Goal: Information Seeking & Learning: Learn about a topic

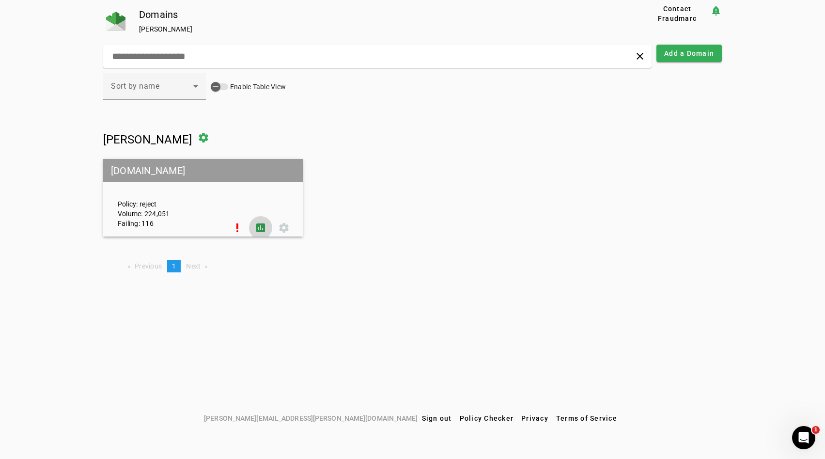
click at [262, 222] on span at bounding box center [260, 227] width 23 height 23
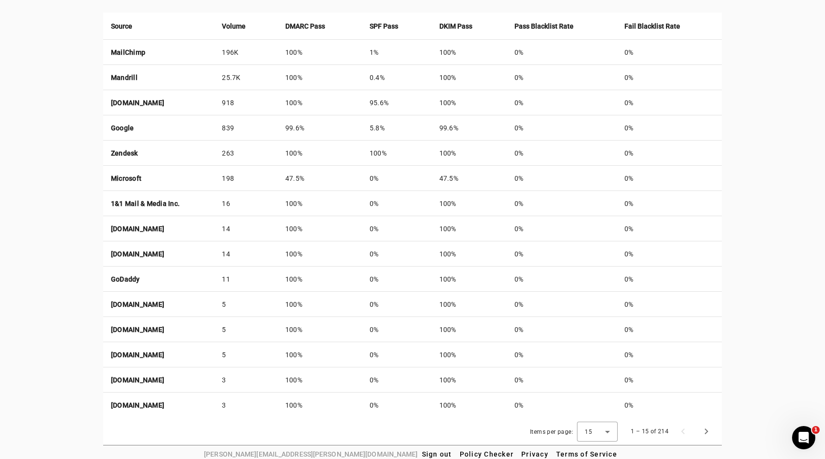
scroll to position [383, 0]
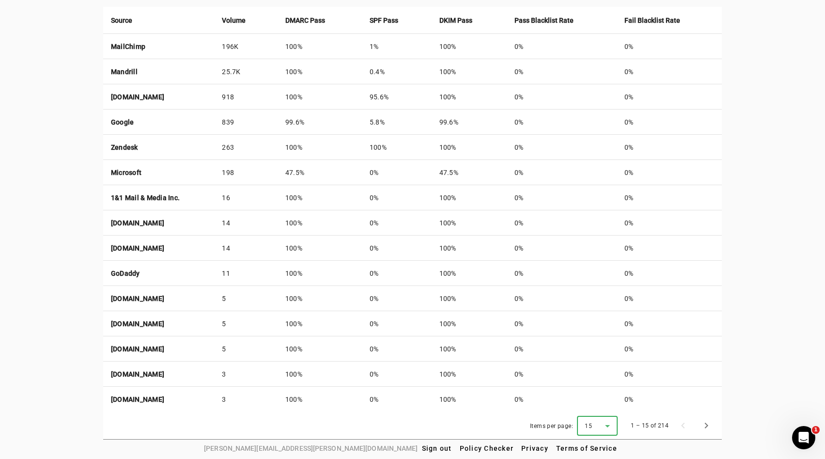
click at [612, 425] on icon at bounding box center [607, 426] width 12 height 12
click at [601, 405] on mat-option "50" at bounding box center [598, 398] width 41 height 23
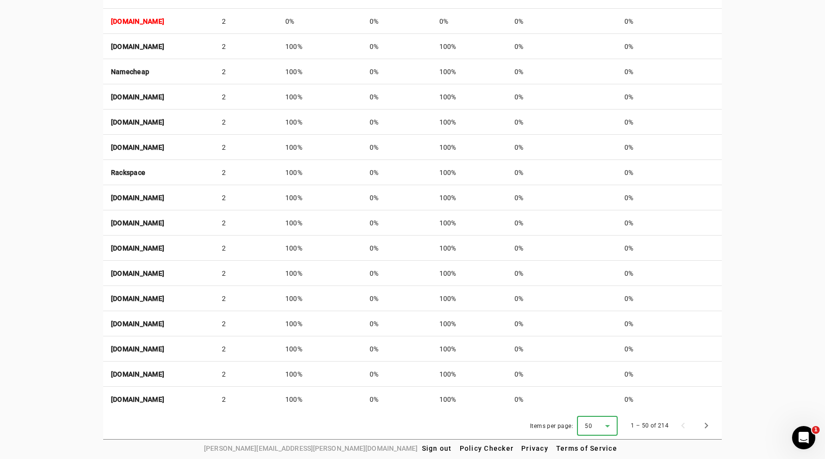
scroll to position [1258, 0]
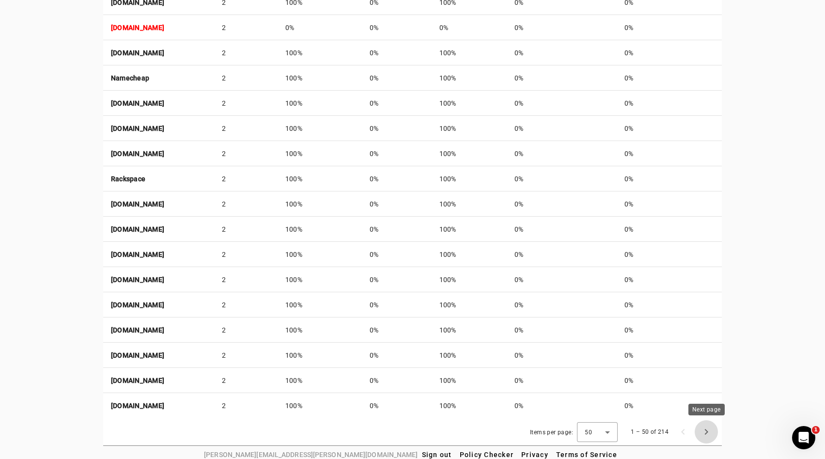
click at [706, 432] on span "Next page" at bounding box center [705, 431] width 23 height 23
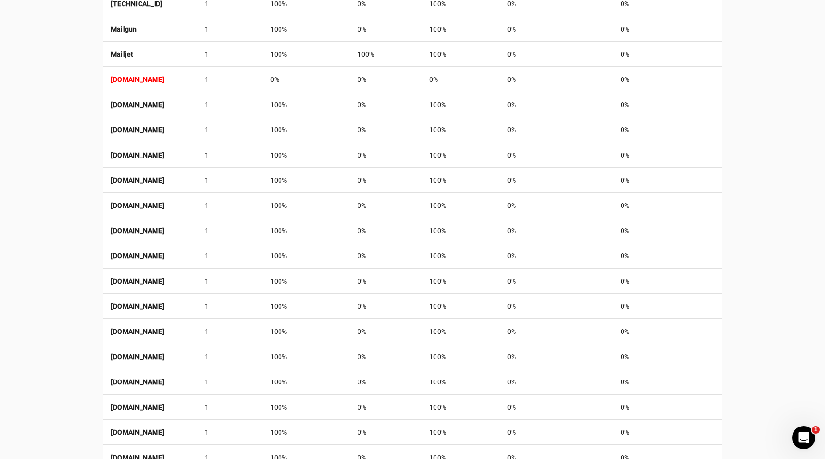
scroll to position [1264, 0]
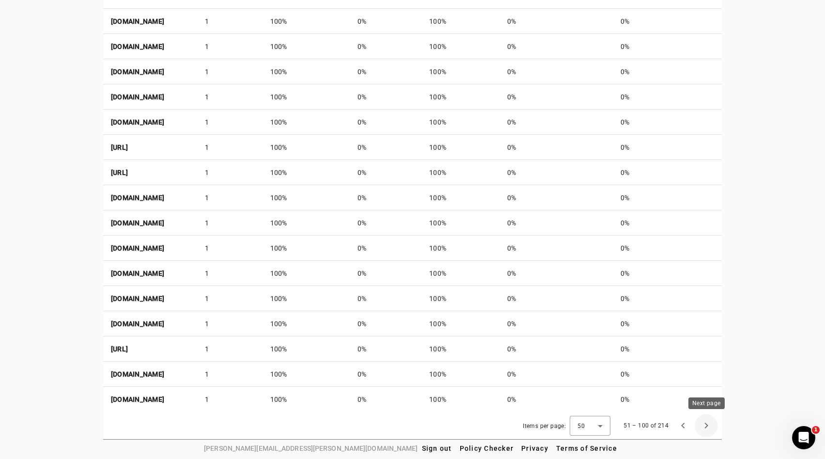
click at [701, 426] on span "Next page" at bounding box center [705, 425] width 23 height 23
click at [680, 425] on span "Previous page" at bounding box center [682, 425] width 23 height 23
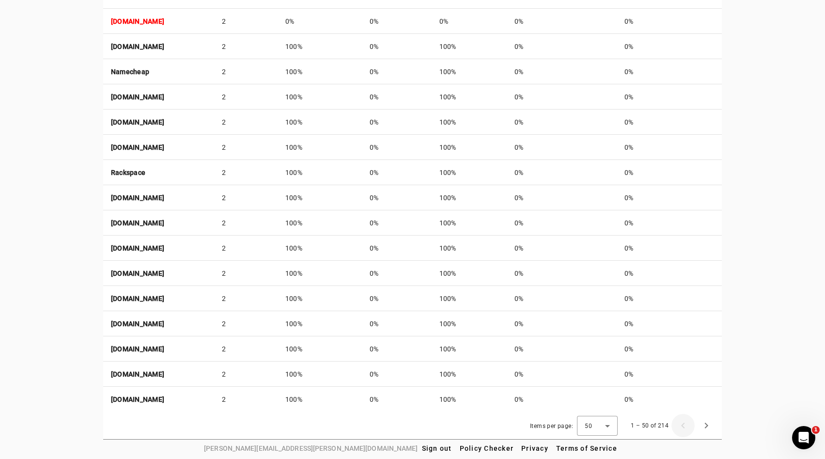
click at [680, 425] on div "1 – 50 of 214" at bounding box center [670, 425] width 94 height 23
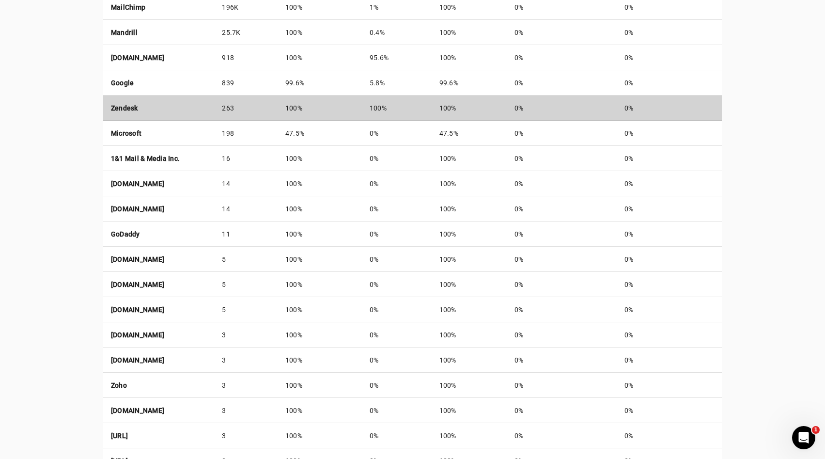
scroll to position [347, 0]
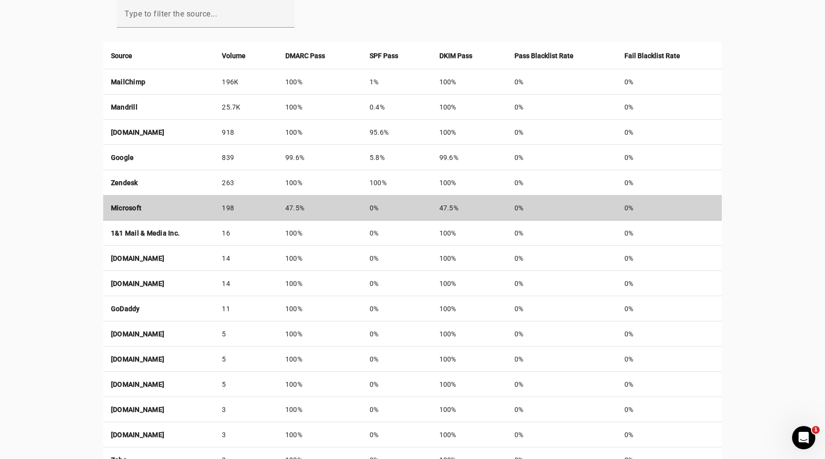
click at [215, 203] on td "Microsoft" at bounding box center [158, 207] width 111 height 25
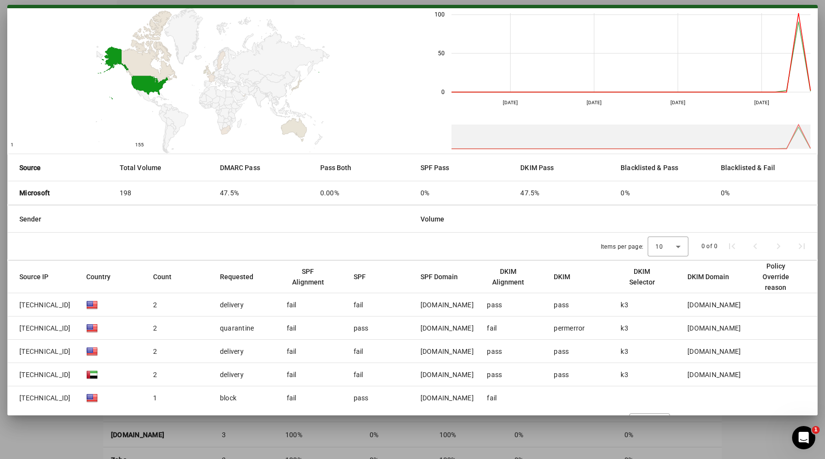
scroll to position [53, 0]
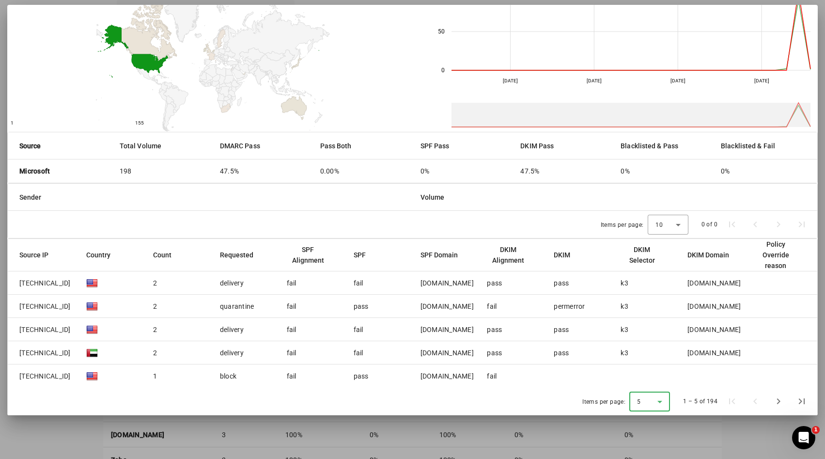
click at [652, 402] on div "5" at bounding box center [647, 401] width 20 height 9
click at [648, 382] on mat-option "50" at bounding box center [650, 375] width 41 height 23
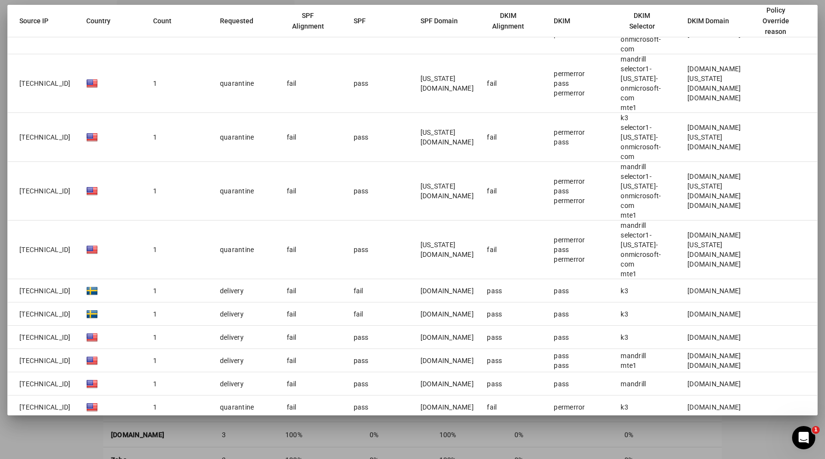
scroll to position [1269, 0]
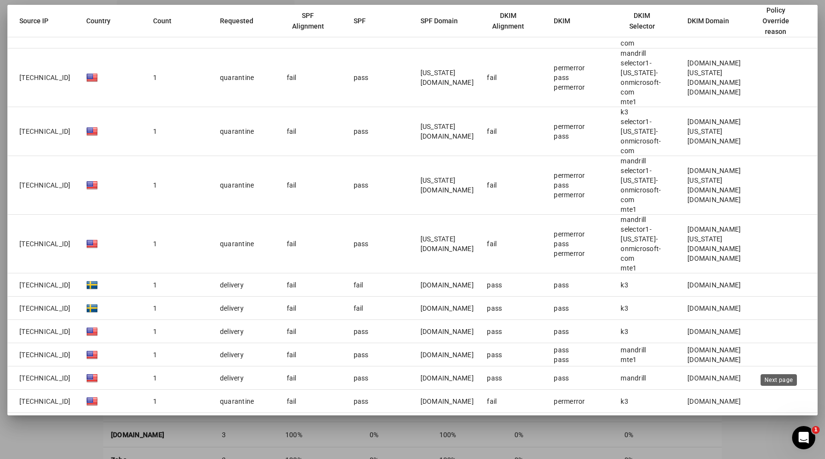
click at [778, 438] on span "Next page" at bounding box center [778, 449] width 23 height 23
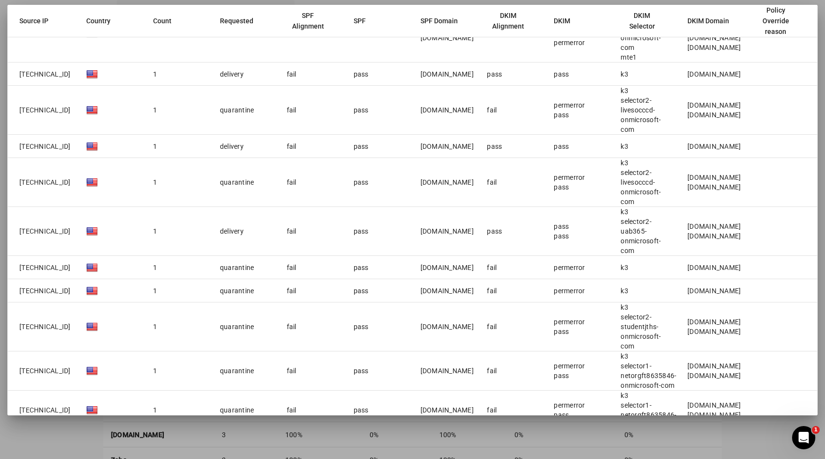
scroll to position [1230, 0]
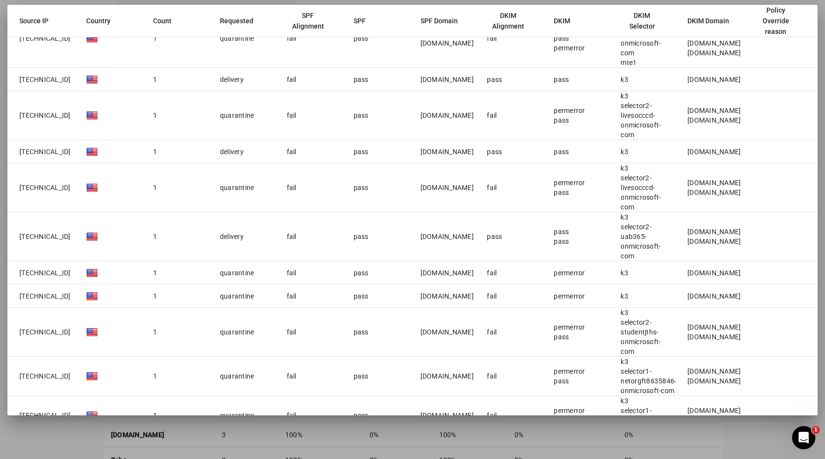
click at [426, 268] on div "noreenskitchen.com" at bounding box center [446, 273] width 53 height 10
copy div "noreenskitchen.com"
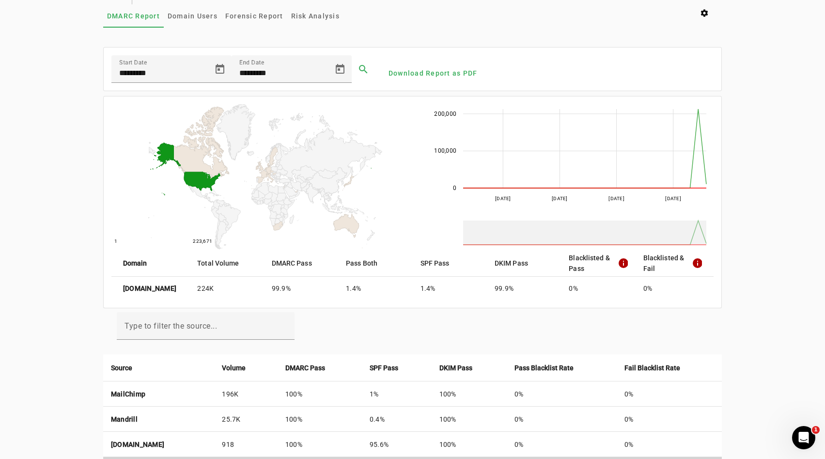
scroll to position [0, 0]
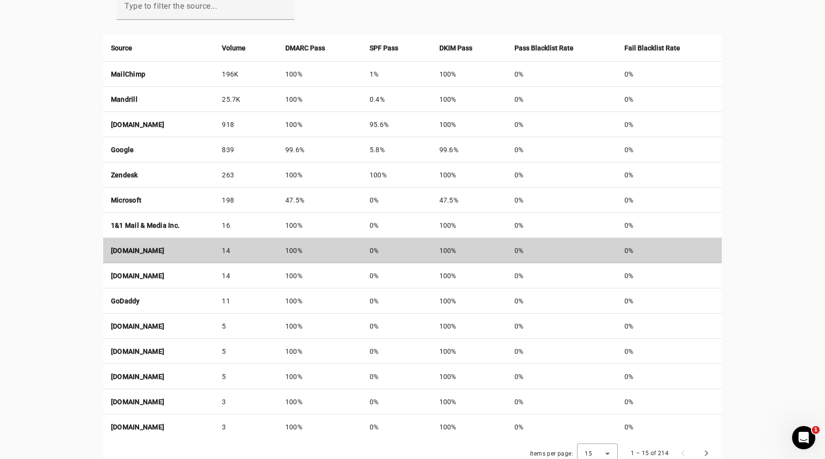
scroll to position [342, 0]
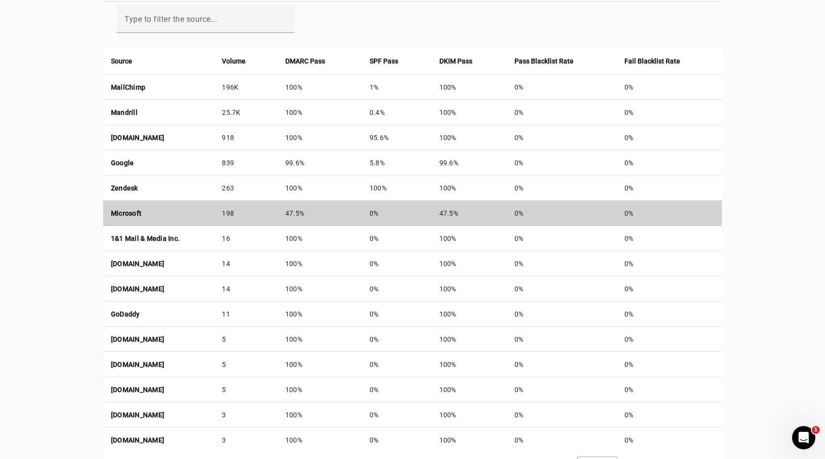
click at [171, 214] on td "Microsoft" at bounding box center [158, 212] width 111 height 25
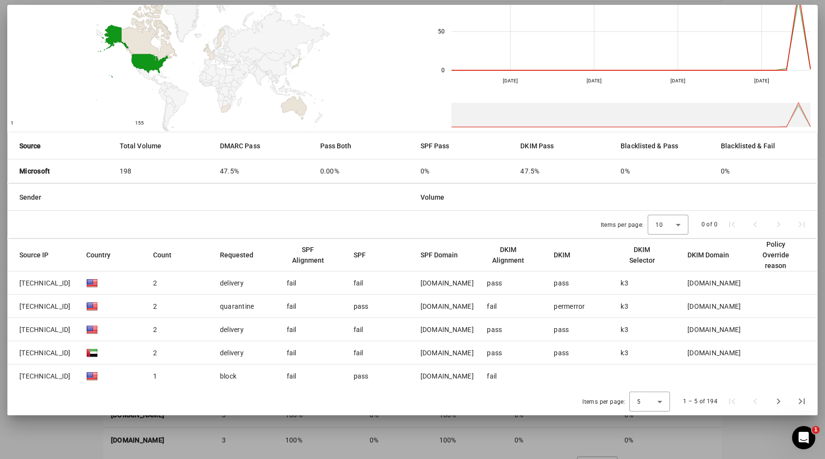
scroll to position [383, 0]
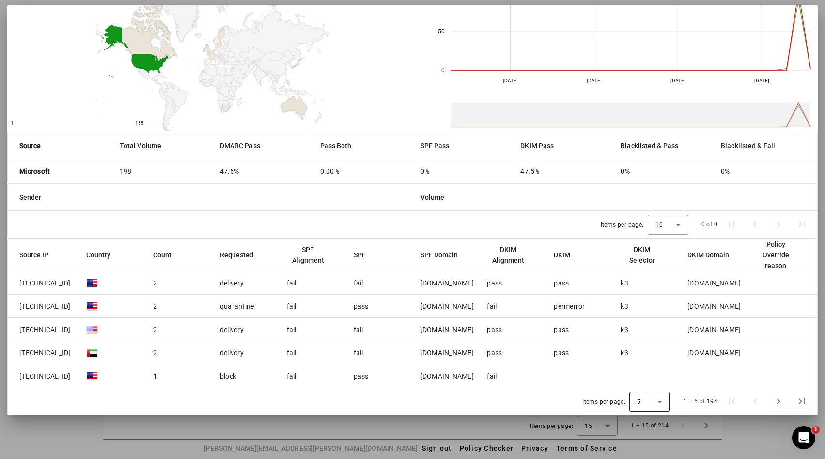
click at [660, 409] on div "5" at bounding box center [649, 401] width 25 height 20
click at [642, 373] on span "50" at bounding box center [642, 375] width 9 height 12
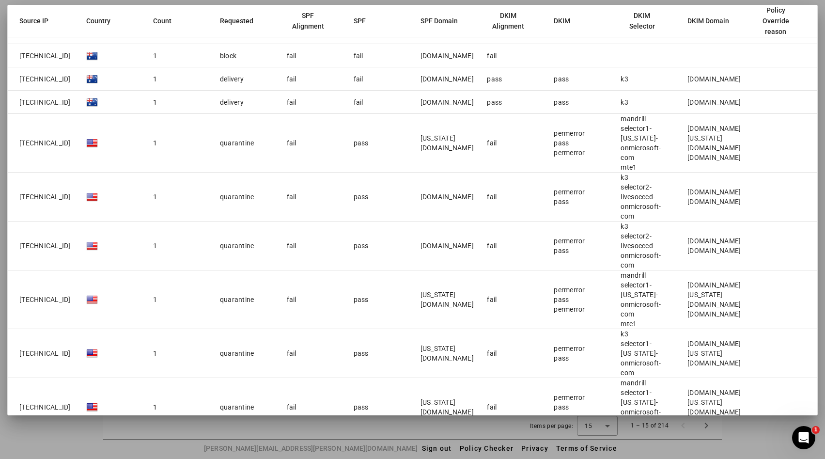
scroll to position [1075, 0]
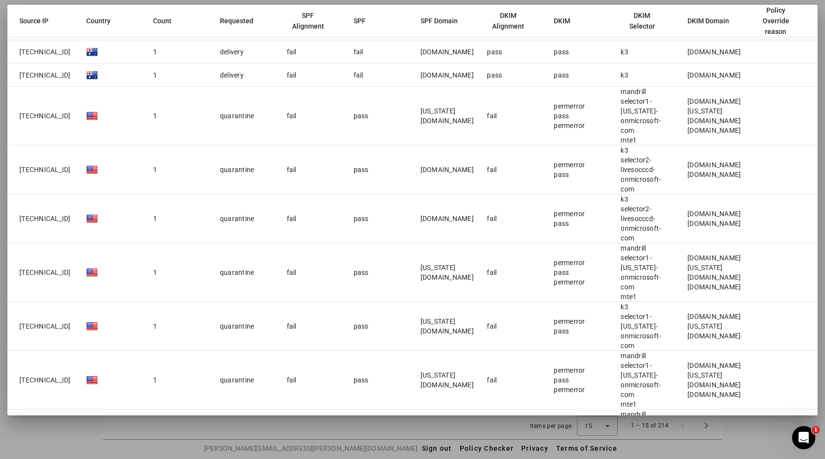
click at [427, 262] on div "iowa.onmicrosoft.com" at bounding box center [446, 271] width 53 height 19
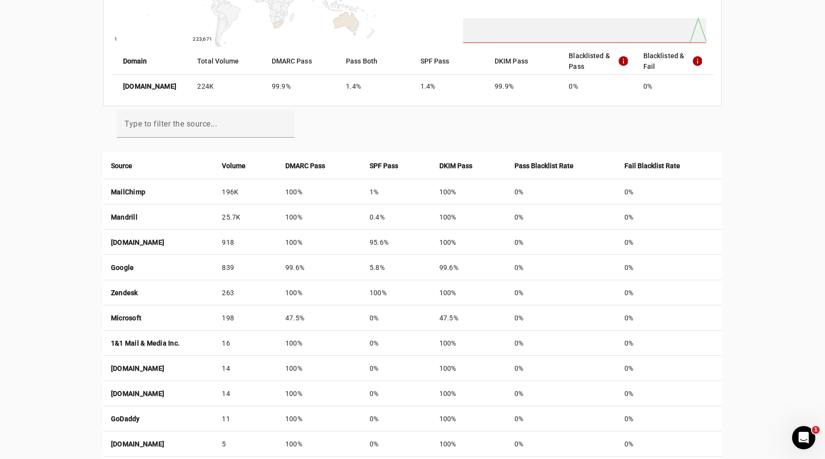
scroll to position [240, 0]
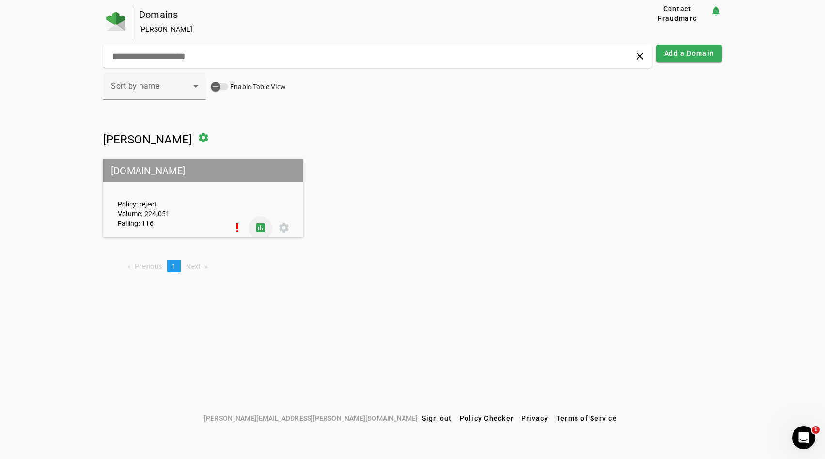
click at [262, 223] on span at bounding box center [260, 227] width 23 height 23
click at [256, 230] on span at bounding box center [260, 227] width 23 height 23
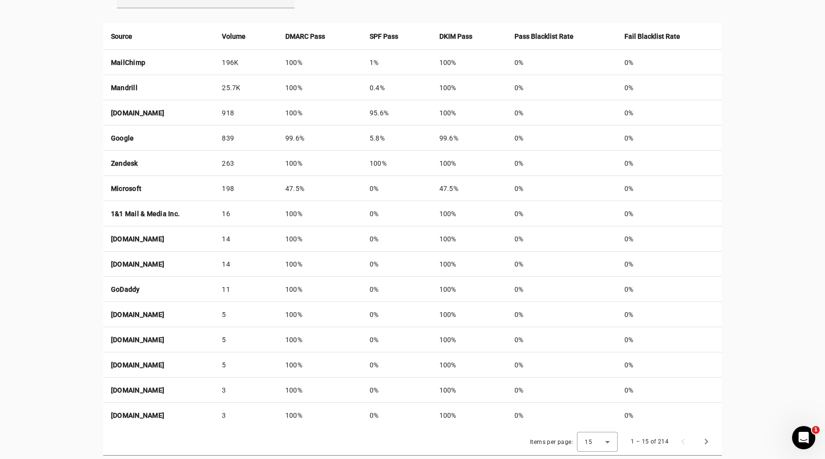
scroll to position [383, 0]
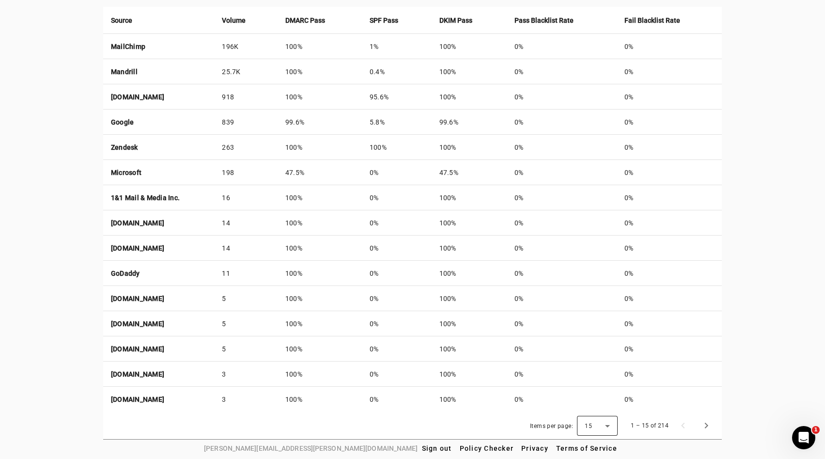
click at [603, 425] on icon at bounding box center [607, 426] width 12 height 12
click at [602, 398] on mat-option "50" at bounding box center [598, 398] width 41 height 23
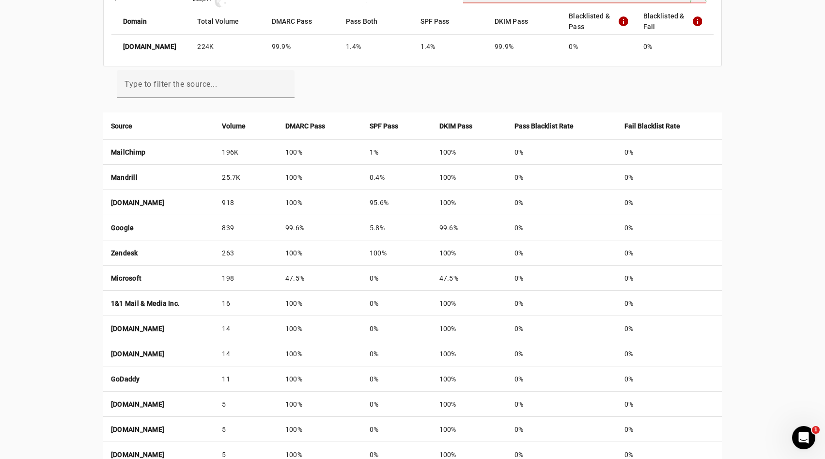
scroll to position [277, 0]
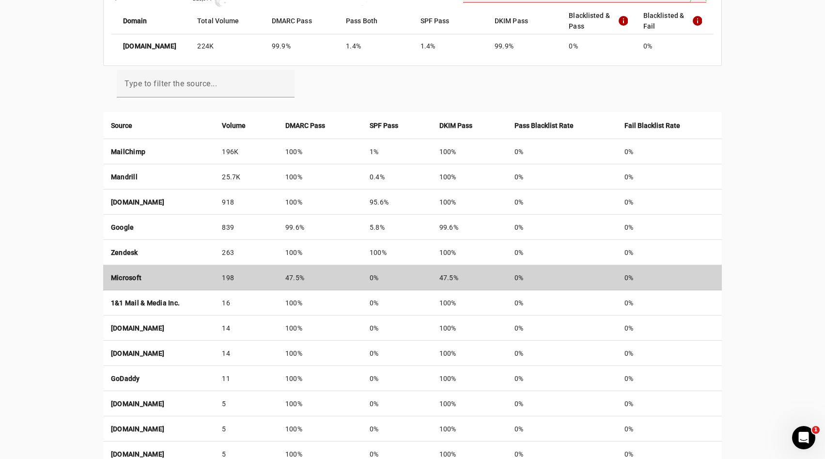
click at [174, 279] on td "Microsoft" at bounding box center [158, 277] width 111 height 25
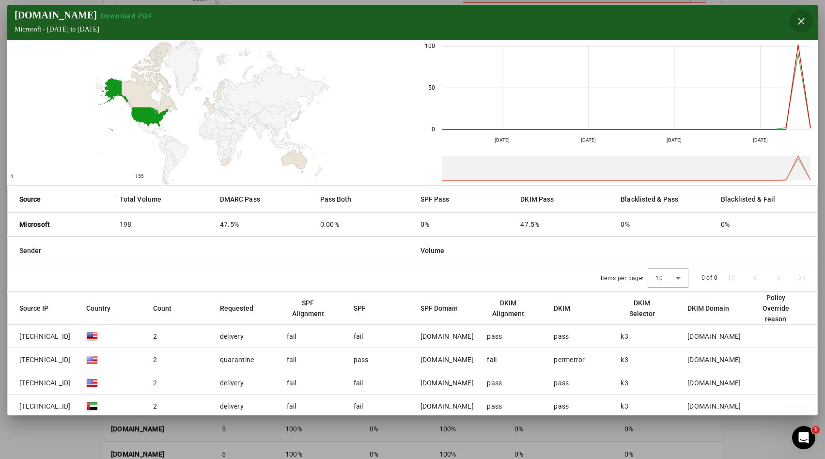
click at [798, 24] on span "button" at bounding box center [800, 21] width 23 height 23
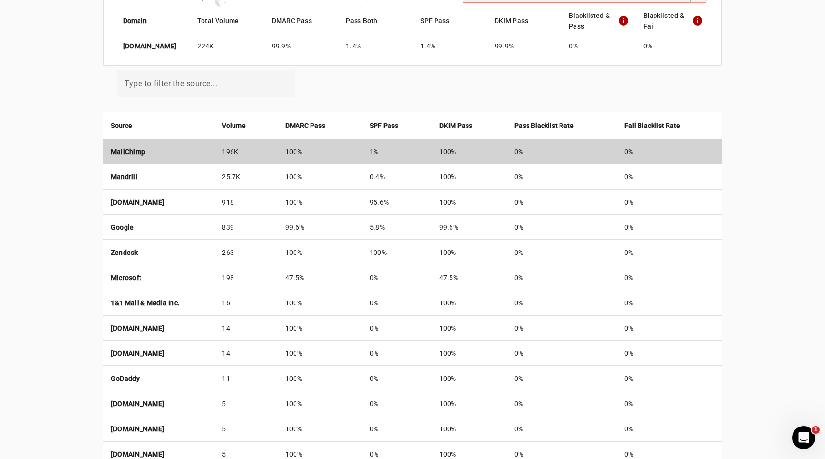
click at [215, 151] on td "MailChimp" at bounding box center [158, 151] width 111 height 25
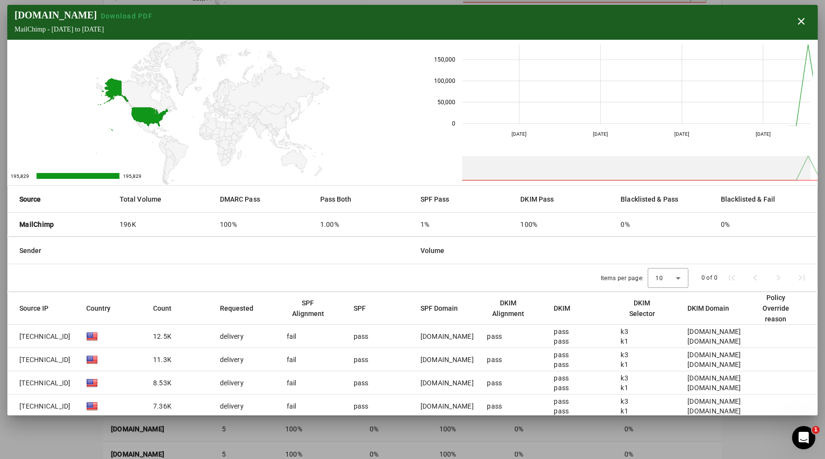
scroll to position [53, 0]
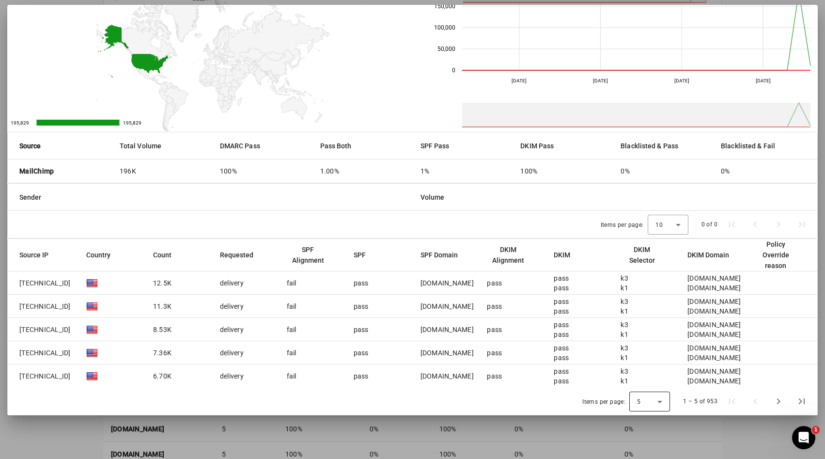
click at [656, 398] on icon at bounding box center [660, 402] width 12 height 12
click at [655, 379] on mat-option "50" at bounding box center [650, 375] width 41 height 23
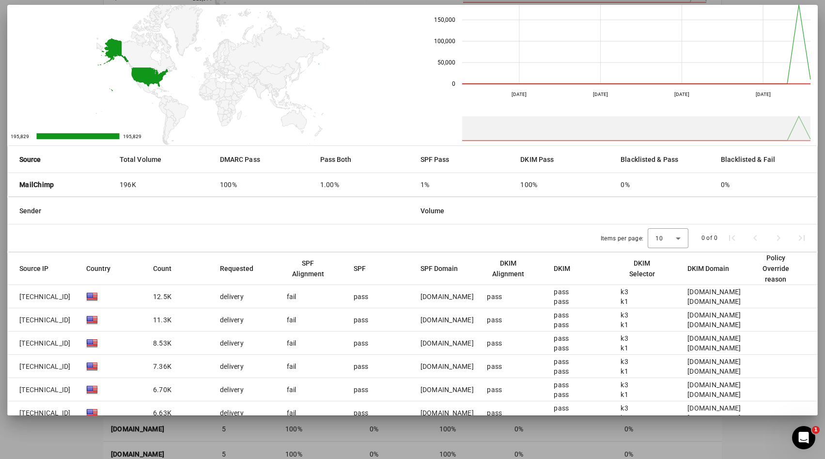
scroll to position [0, 0]
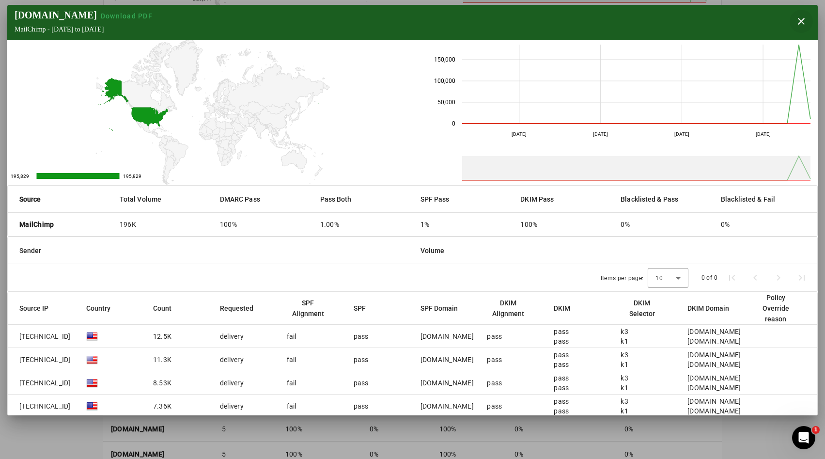
click at [794, 23] on span "button" at bounding box center [800, 21] width 23 height 23
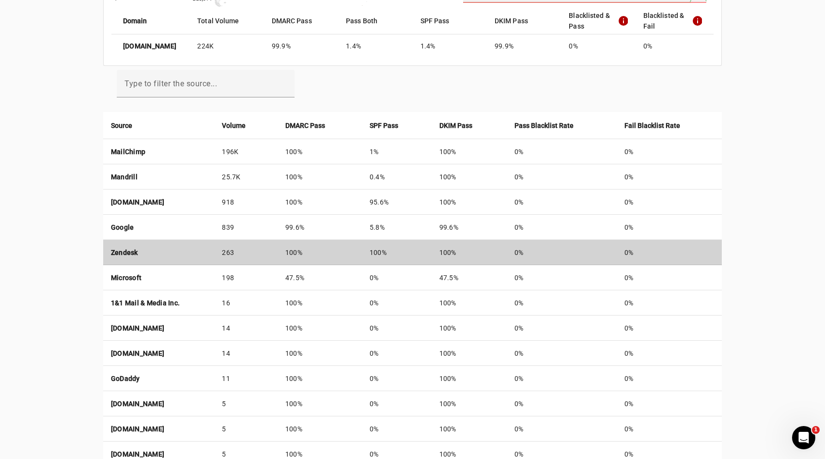
click at [215, 259] on td "Zendesk" at bounding box center [158, 252] width 111 height 25
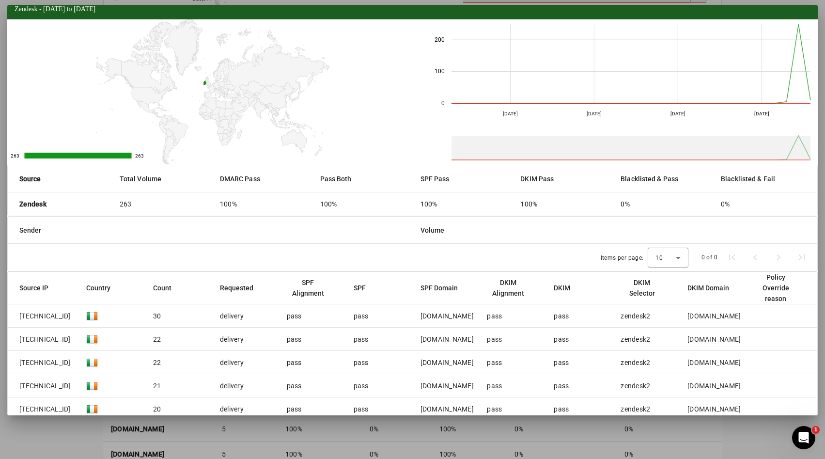
scroll to position [53, 0]
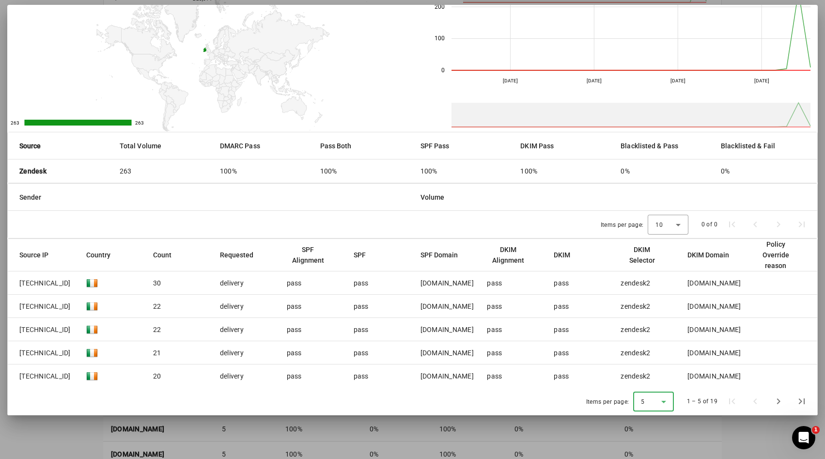
click at [646, 395] on mat-select "5" at bounding box center [653, 401] width 25 height 12
click at [647, 377] on span "50" at bounding box center [645, 375] width 9 height 12
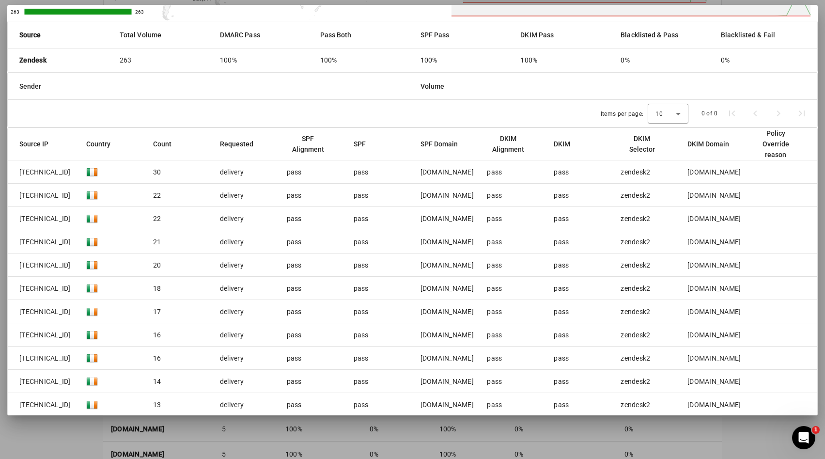
scroll to position [0, 0]
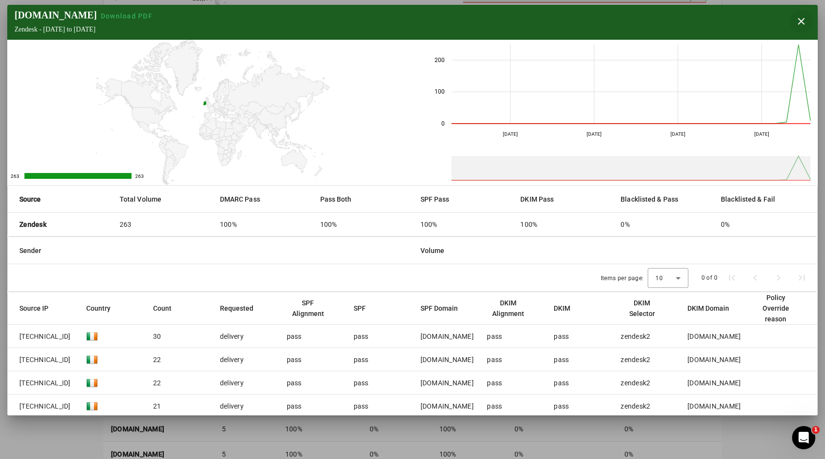
click at [802, 19] on span "button" at bounding box center [800, 21] width 23 height 23
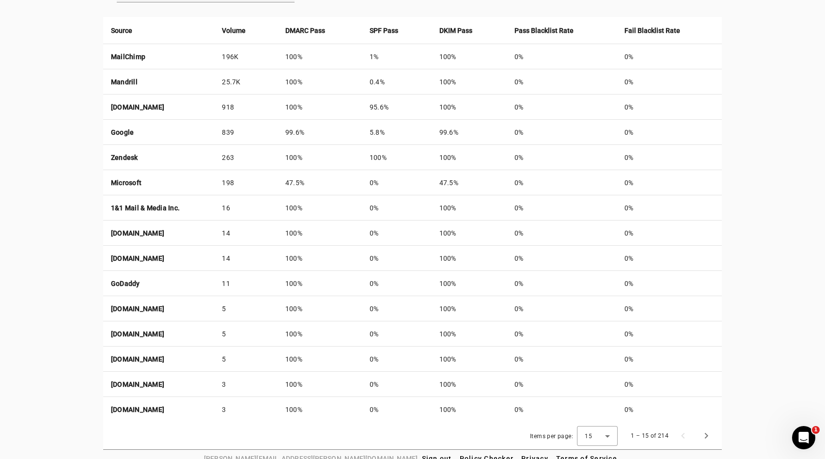
scroll to position [383, 0]
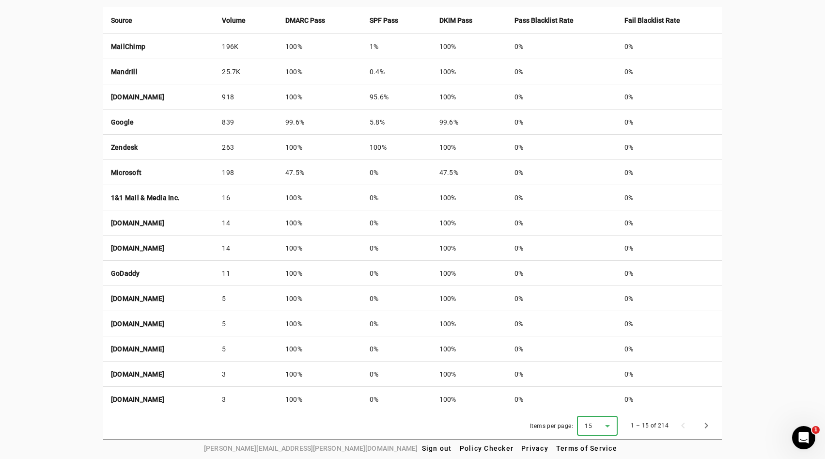
click at [598, 421] on div "15" at bounding box center [594, 425] width 20 height 9
click at [599, 402] on mat-option "50" at bounding box center [598, 398] width 41 height 23
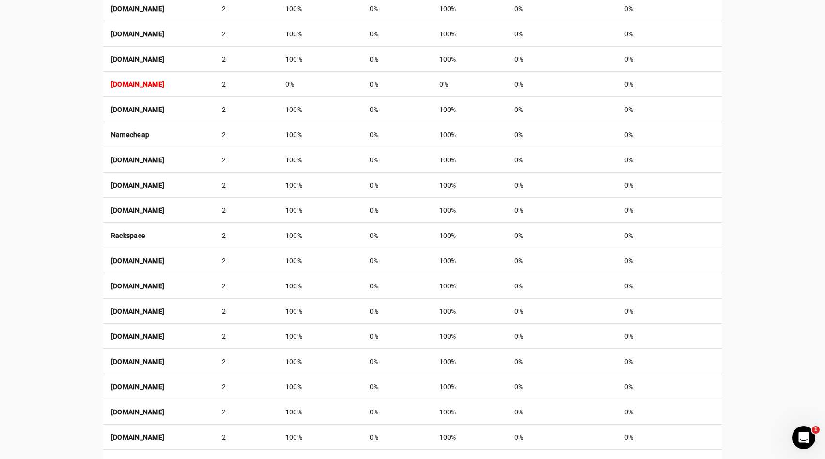
scroll to position [1264, 0]
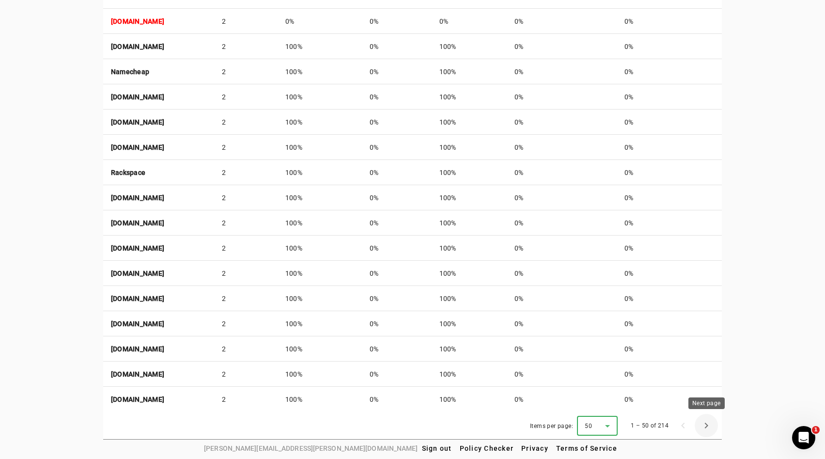
click at [706, 426] on span "Next page" at bounding box center [705, 425] width 23 height 23
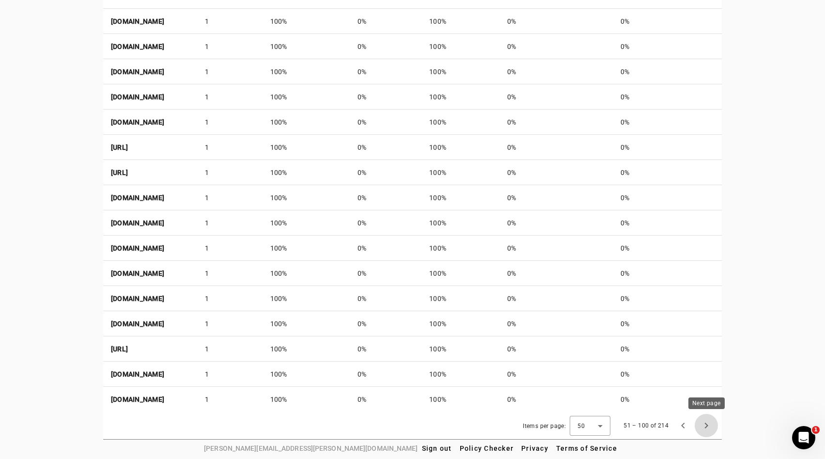
click at [705, 426] on span "Next page" at bounding box center [705, 425] width 23 height 23
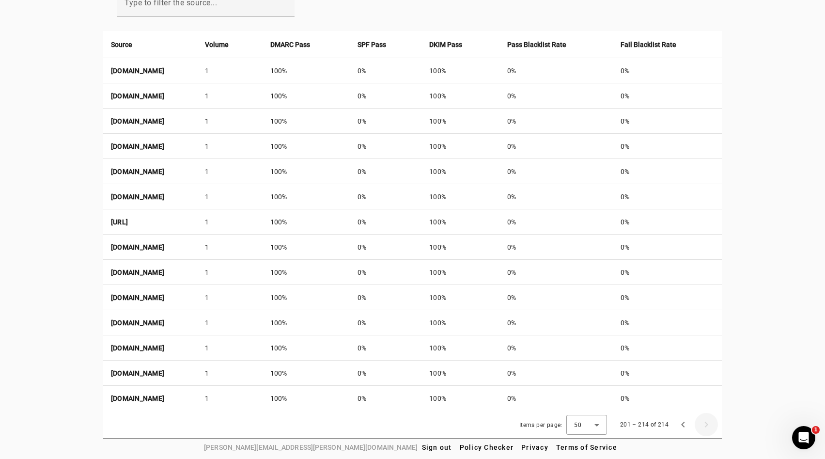
scroll to position [357, 0]
click at [686, 426] on span "Previous page" at bounding box center [682, 425] width 23 height 23
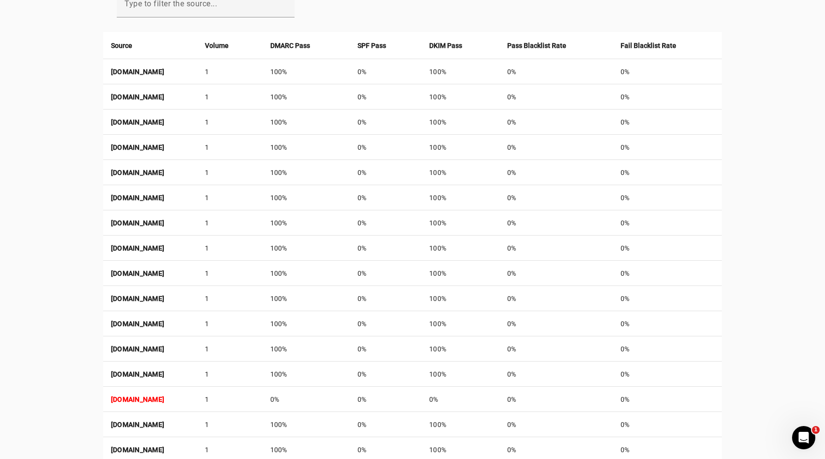
click at [686, 426] on td "0%" at bounding box center [667, 424] width 109 height 25
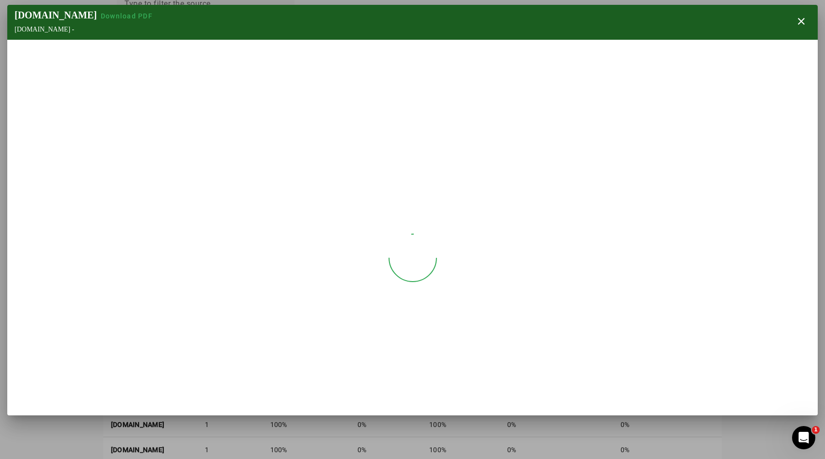
click at [686, 426] on div at bounding box center [412, 229] width 825 height 459
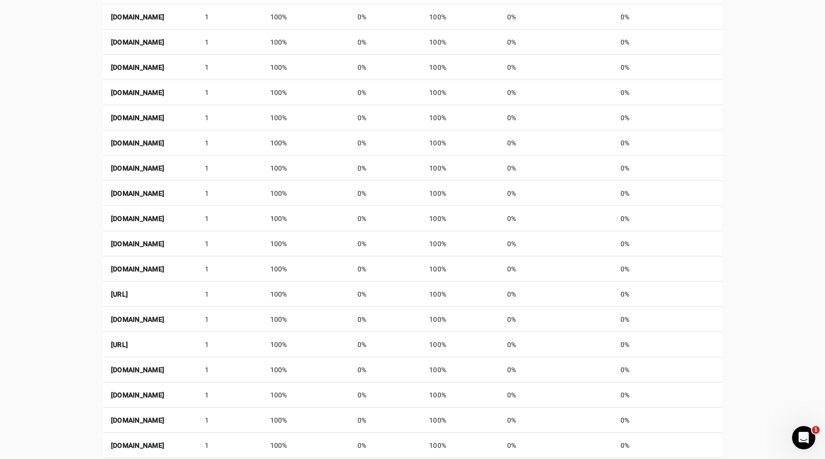
scroll to position [1264, 0]
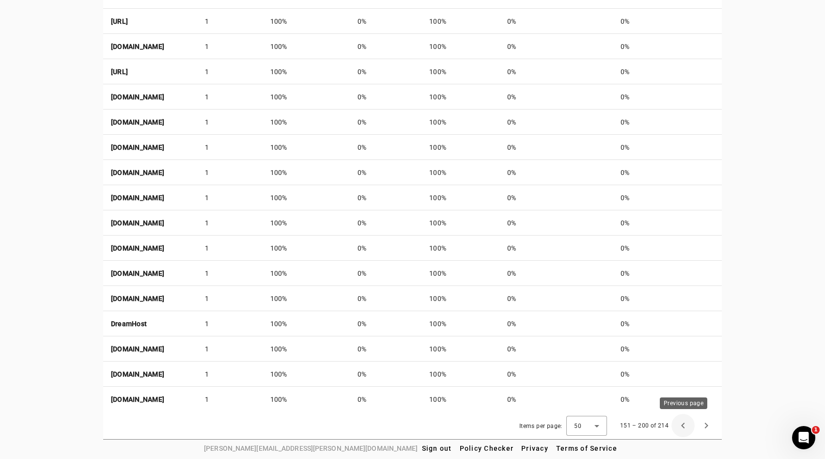
click at [678, 420] on span "Previous page" at bounding box center [682, 425] width 23 height 23
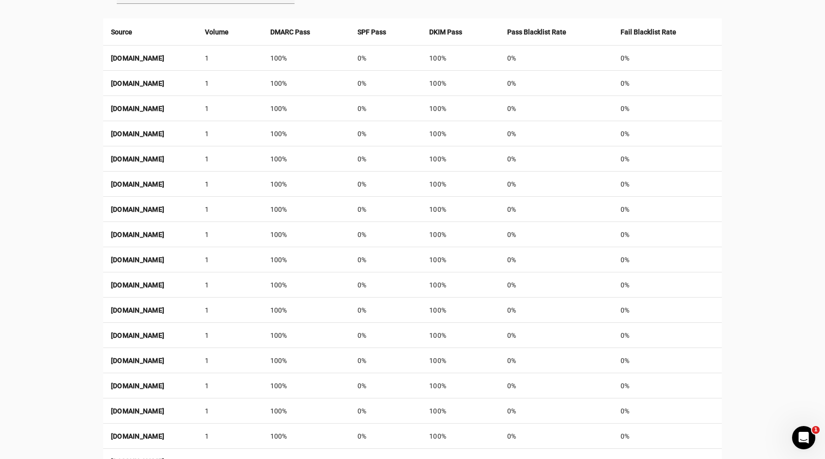
scroll to position [368, 0]
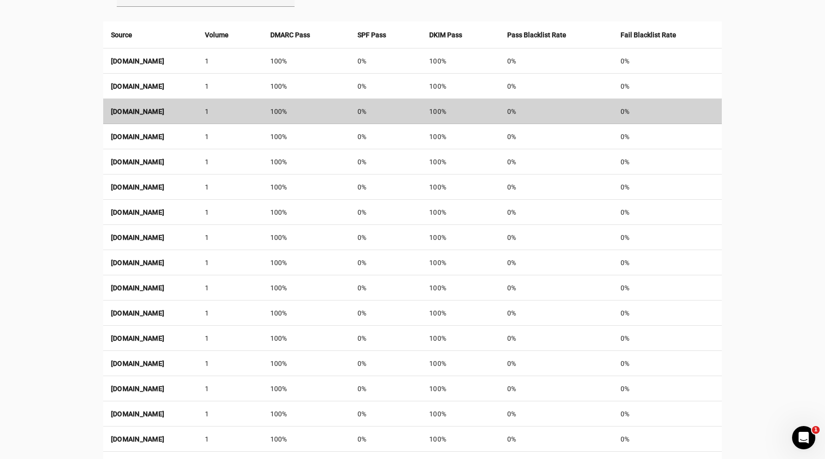
click at [197, 120] on td "[DOMAIN_NAME]" at bounding box center [150, 111] width 94 height 25
